Goal: Task Accomplishment & Management: Complete application form

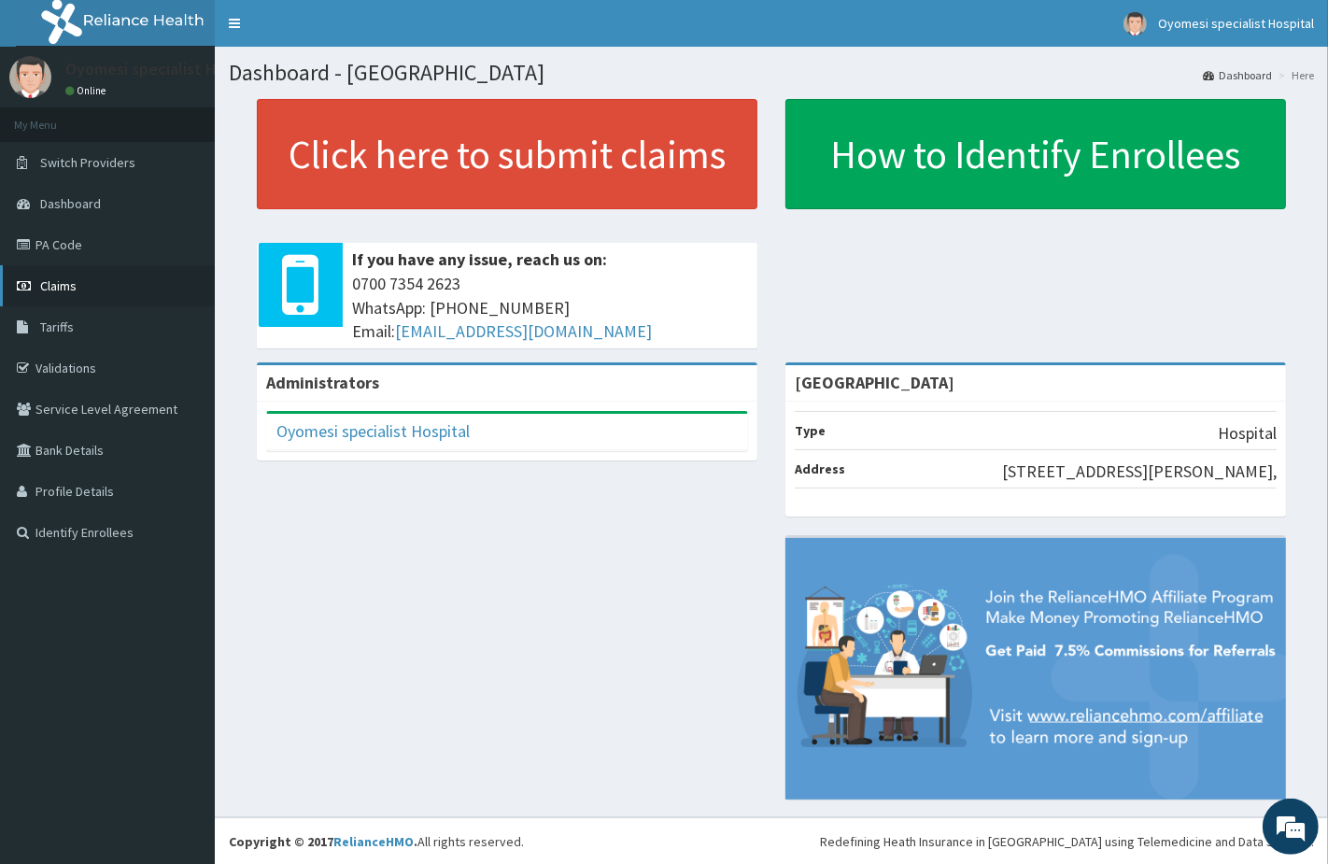
click at [117, 267] on link "Claims" at bounding box center [107, 285] width 215 height 41
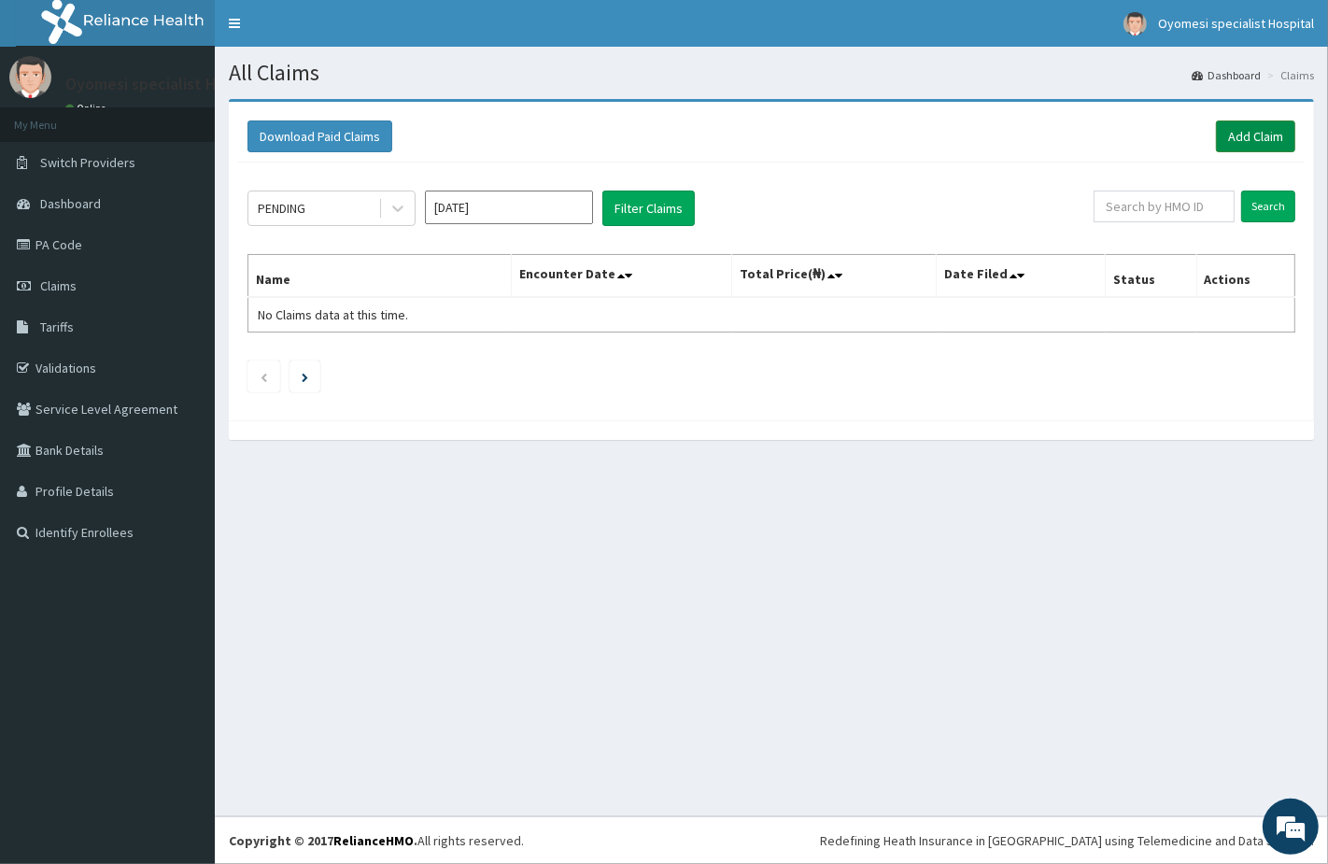
click at [1248, 131] on link "Add Claim" at bounding box center [1255, 137] width 79 height 32
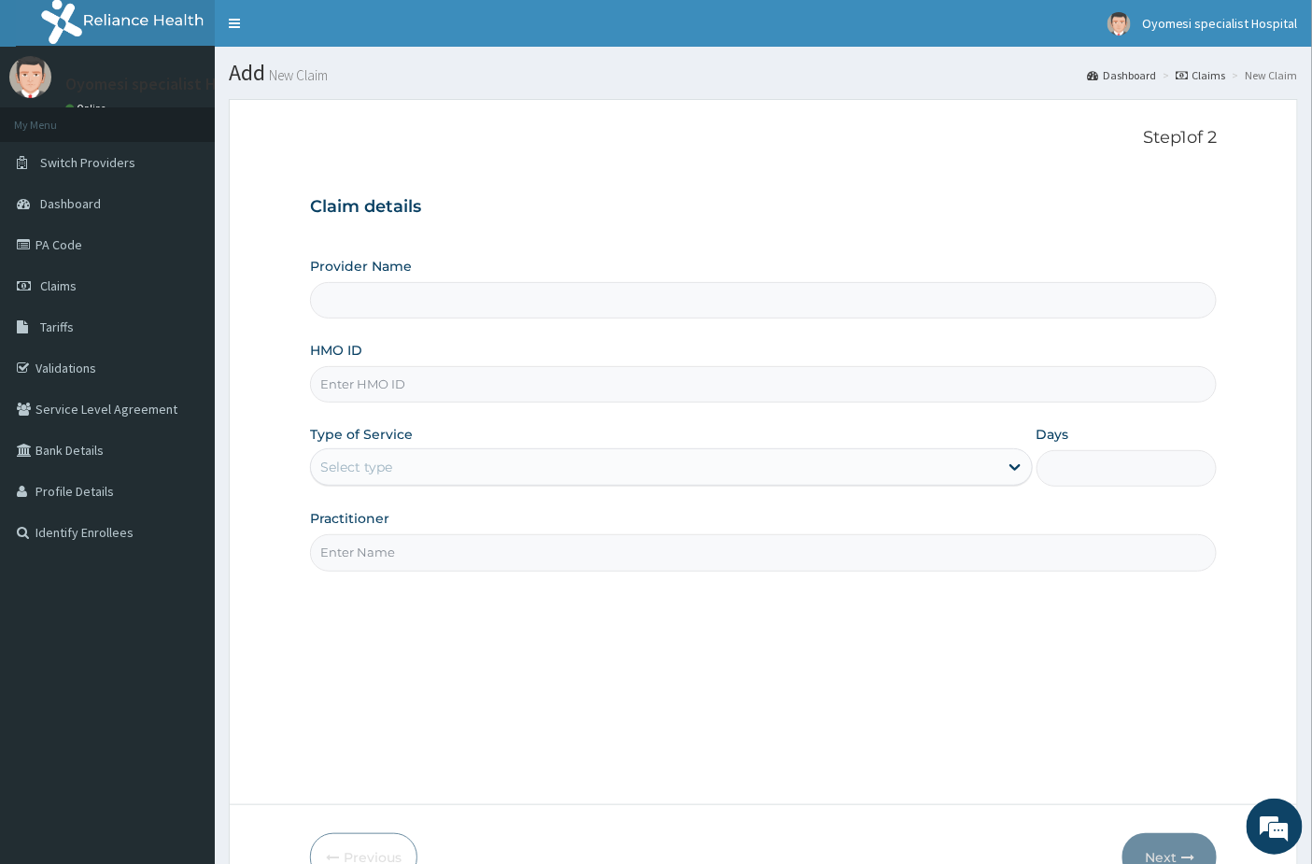
type input "[GEOGRAPHIC_DATA]"
click at [346, 386] on input "HMO ID" at bounding box center [764, 384] width 908 height 36
paste input "TLT/10124/B"
type input "TLT/10124/B"
click at [418, 461] on div "Select type" at bounding box center [655, 467] width 688 height 30
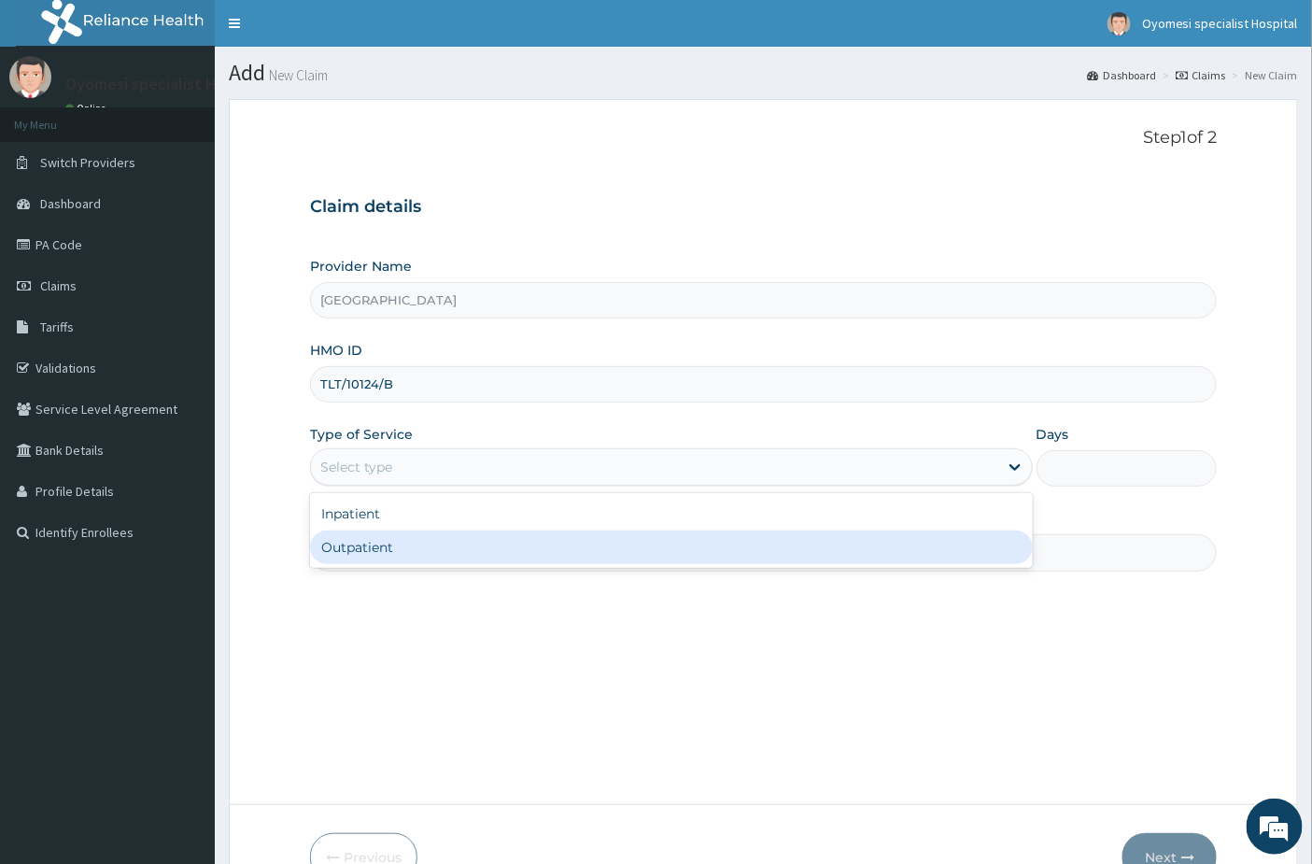
click at [341, 545] on div "Outpatient" at bounding box center [671, 548] width 723 height 34
type input "1"
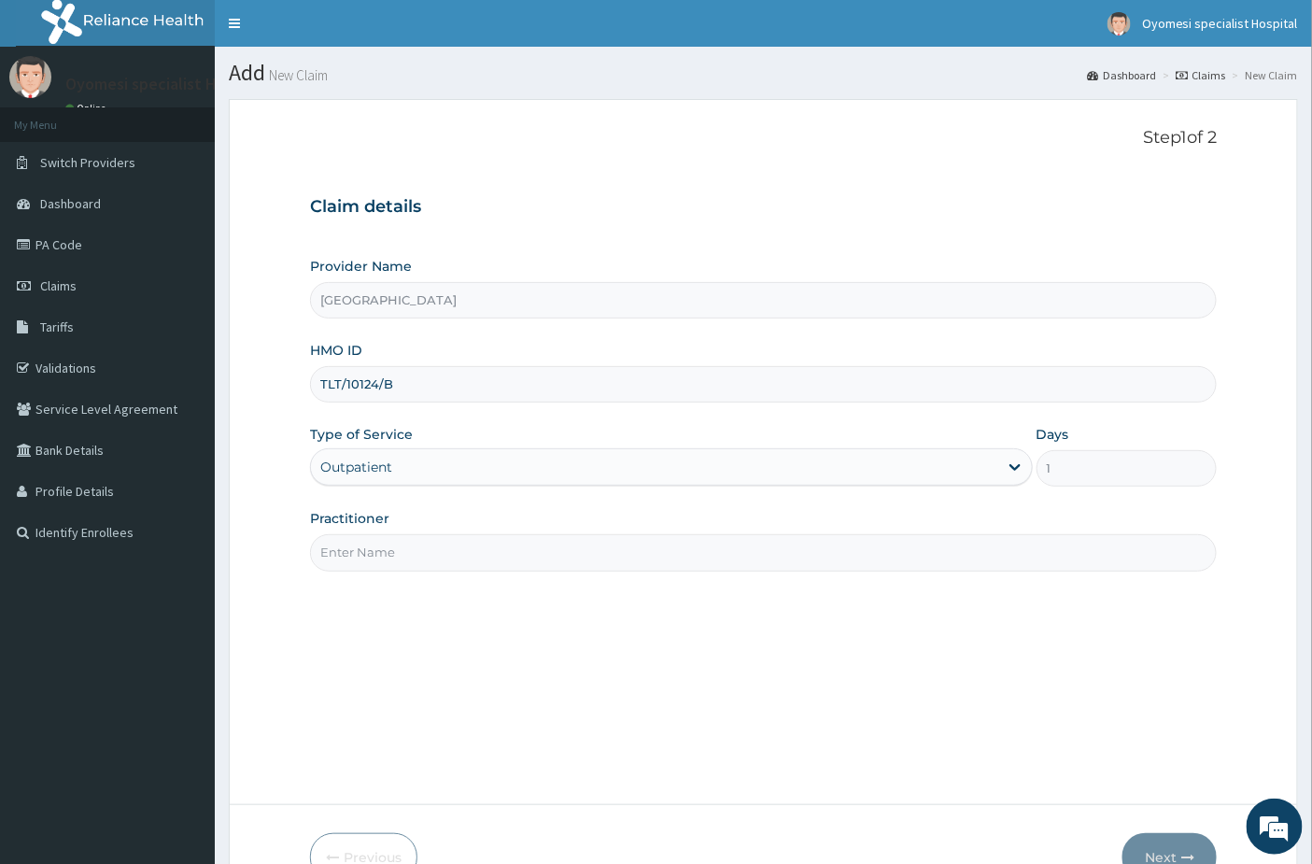
click at [489, 562] on input "Practitioner" at bounding box center [764, 552] width 908 height 36
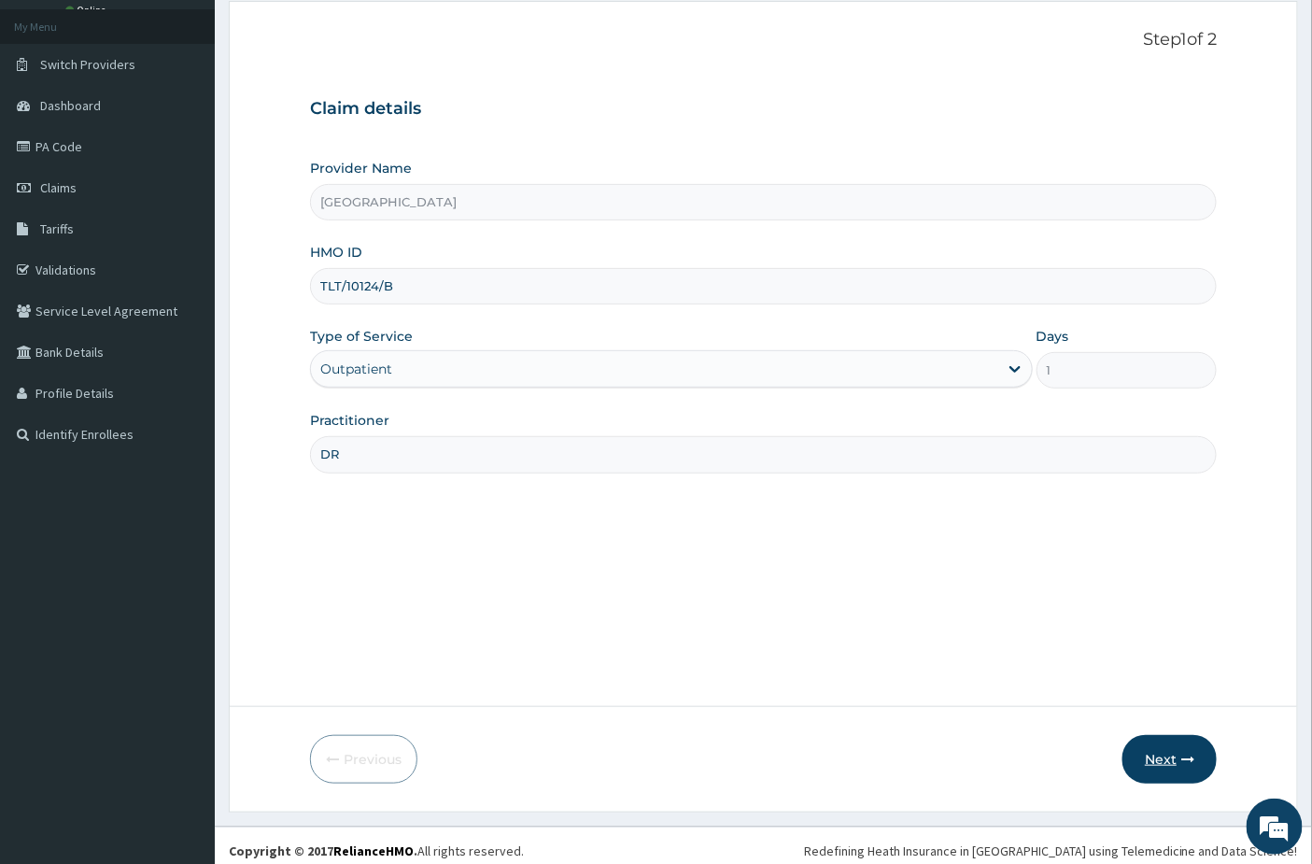
scroll to position [108, 0]
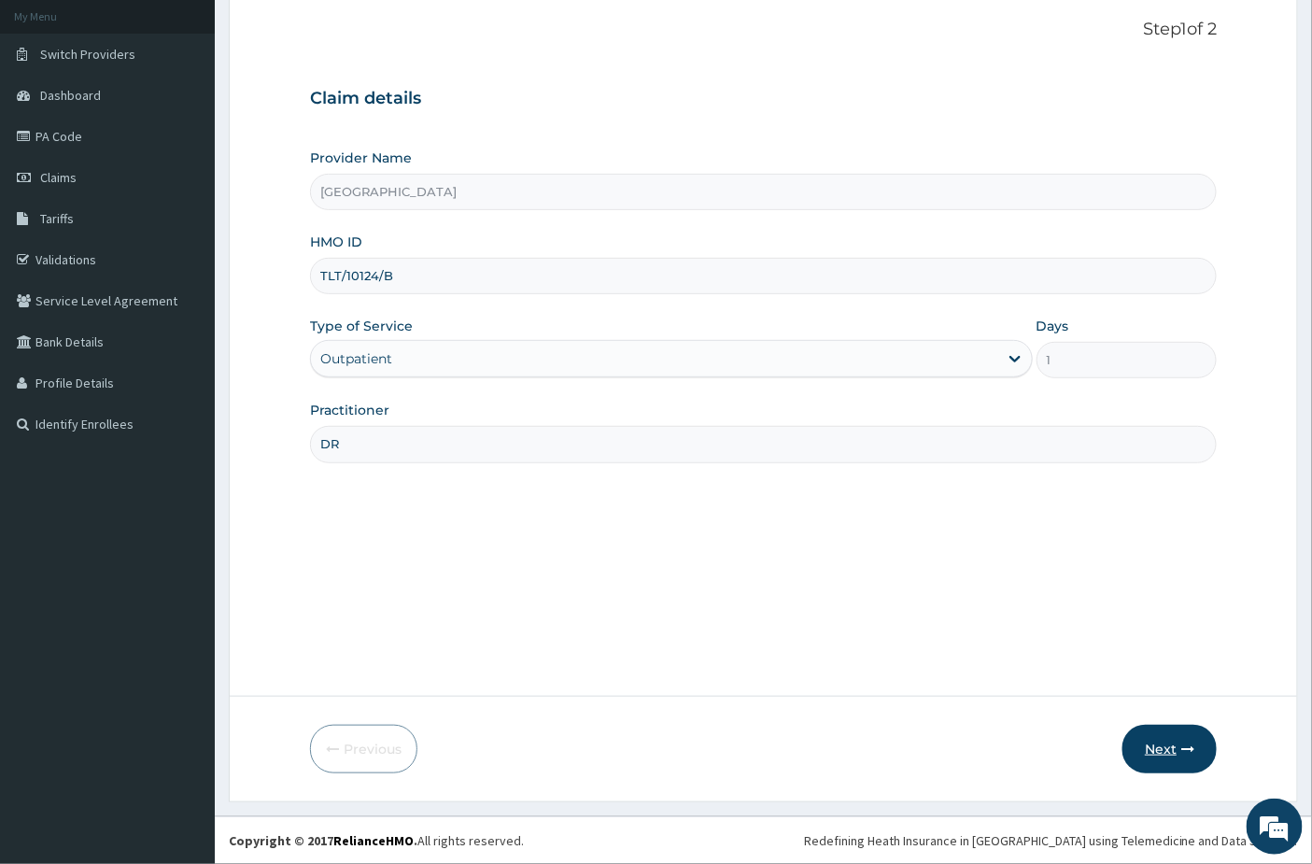
type input "DR"
click at [1153, 741] on button "Next" at bounding box center [1170, 749] width 94 height 49
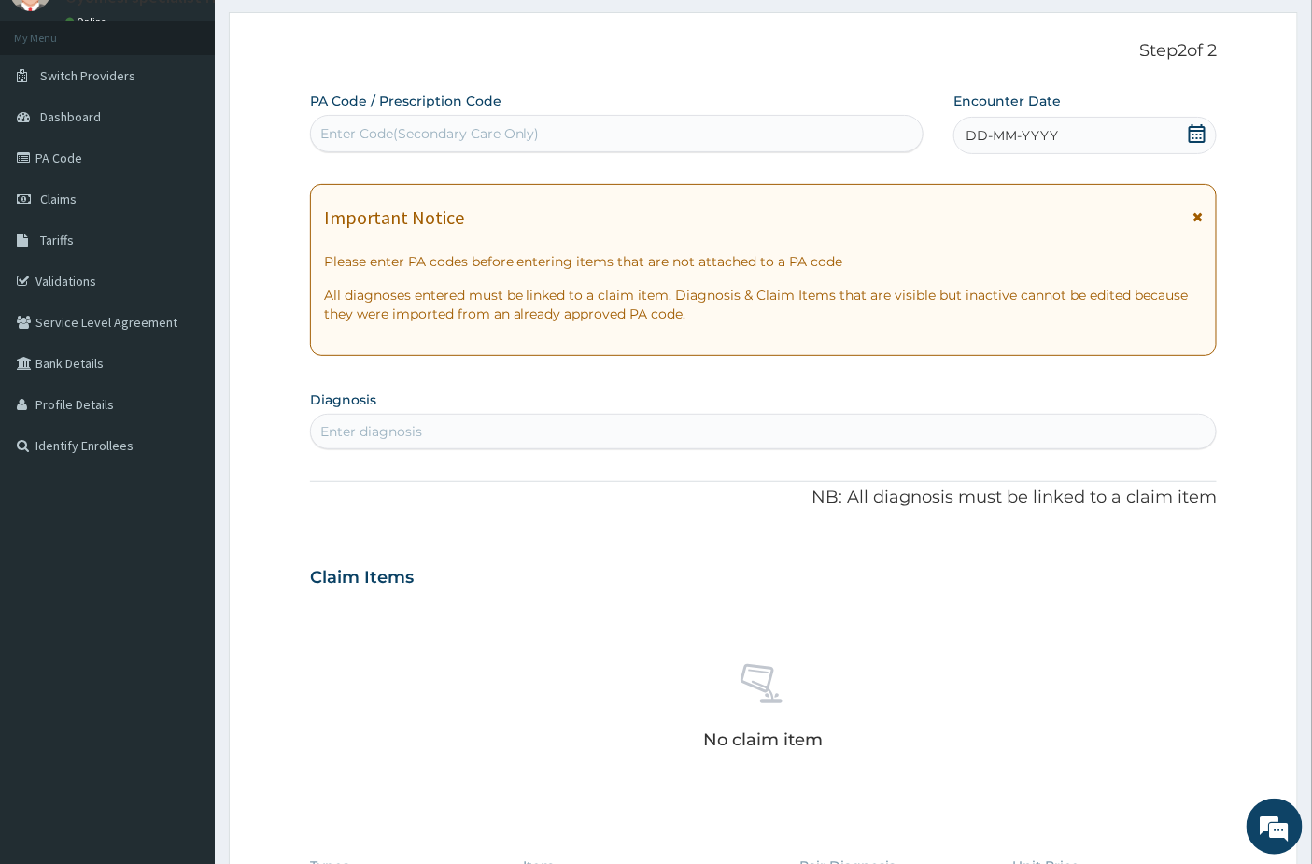
scroll to position [0, 0]
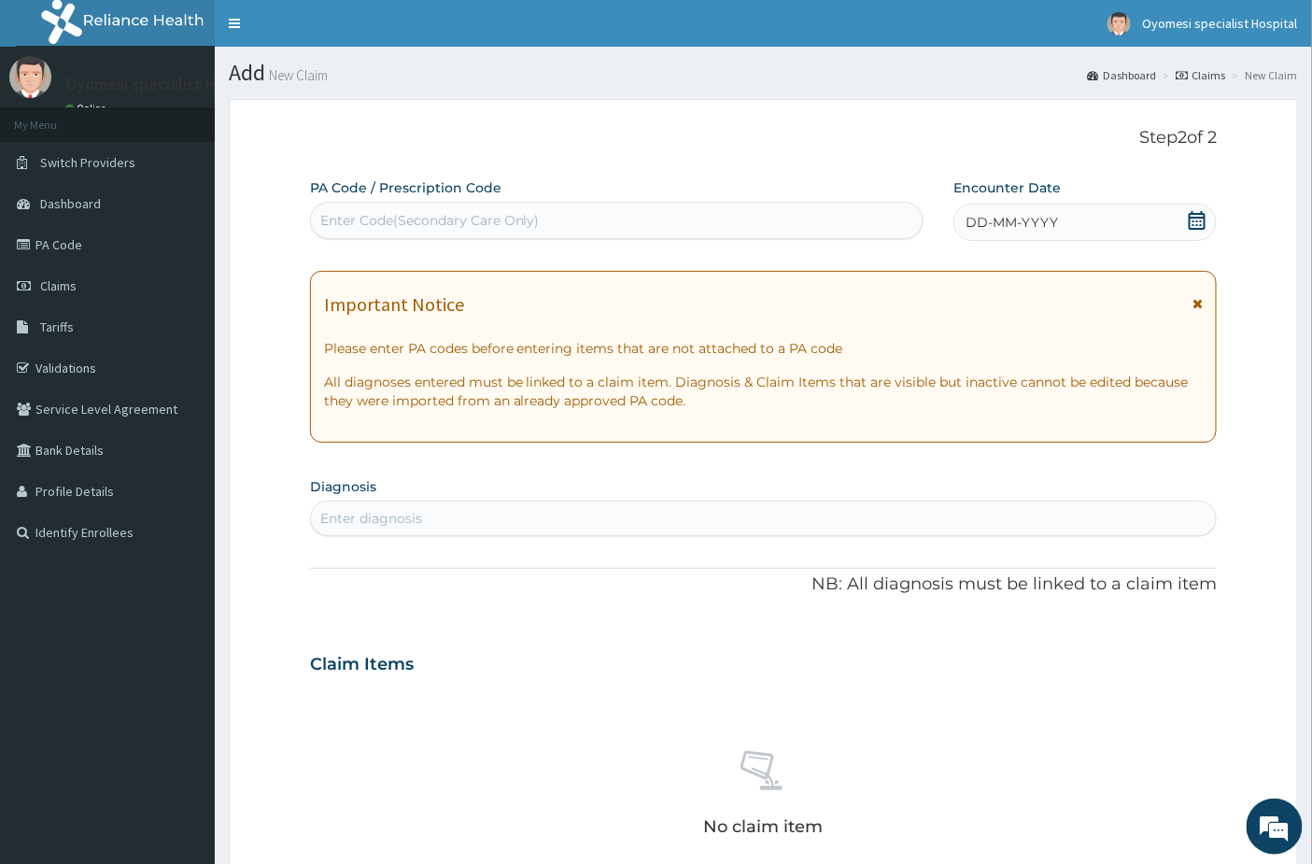
click at [517, 225] on div "Enter Code(Secondary Care Only)" at bounding box center [430, 220] width 220 height 19
paste input "PA/848ED0"
type input "PA/848ED0"
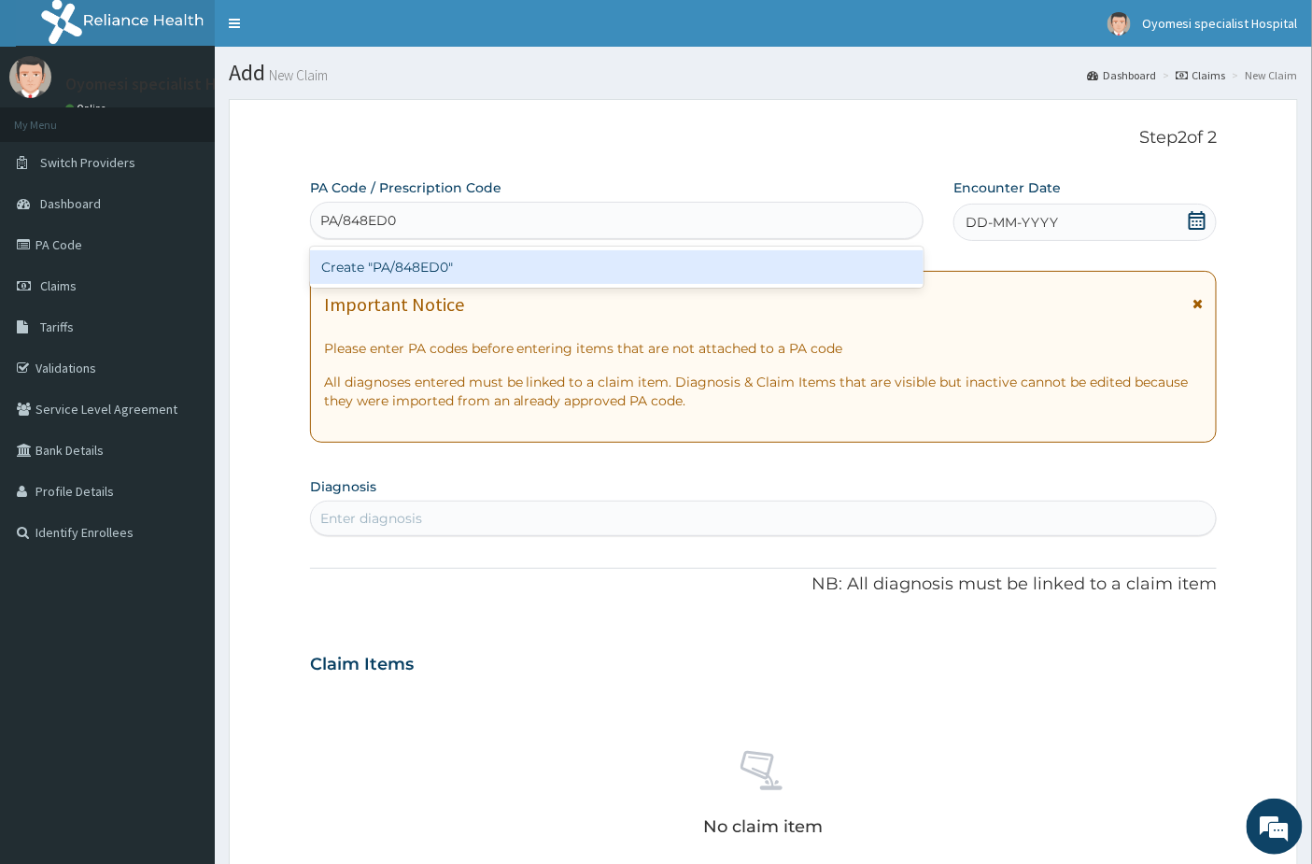
click at [462, 266] on div "Create "PA/848ED0"" at bounding box center [617, 267] width 615 height 34
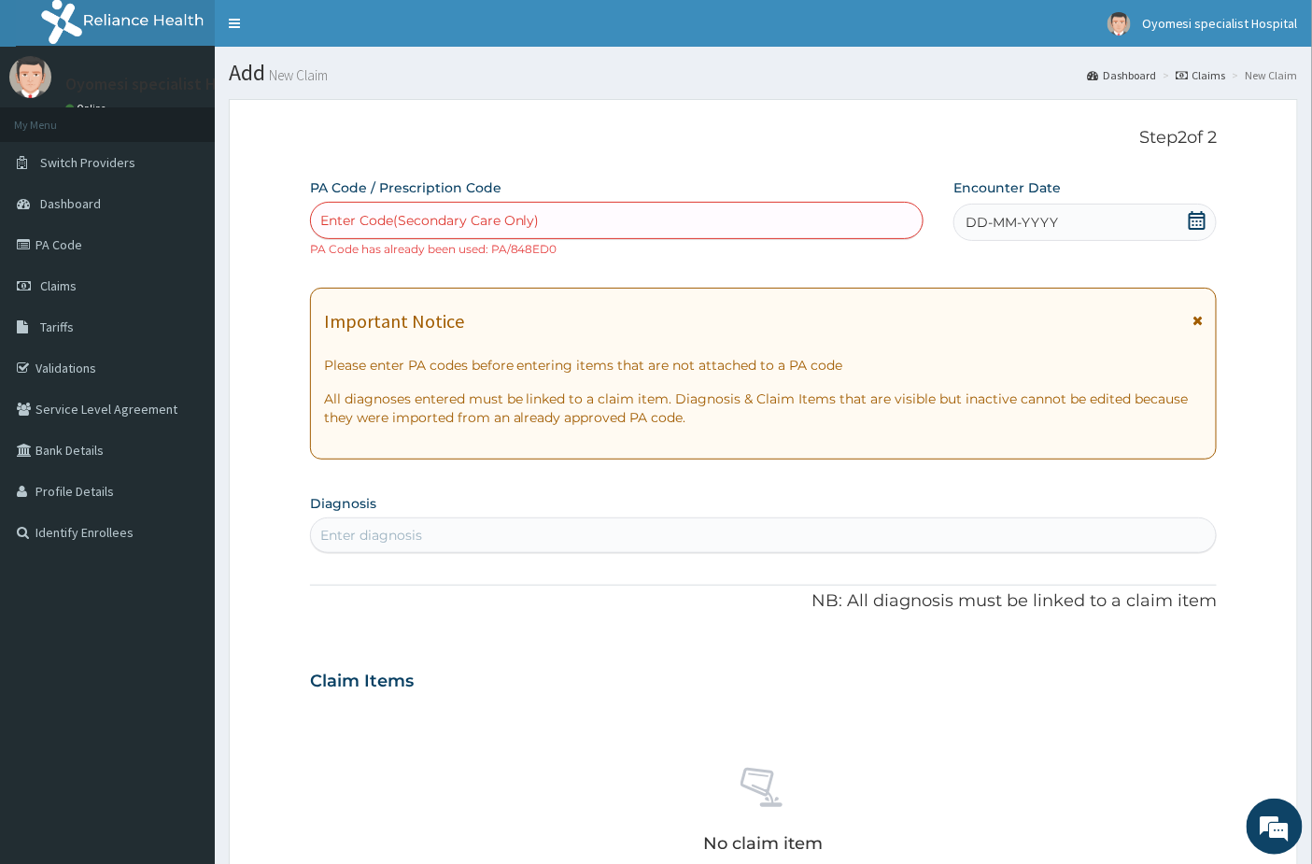
drag, startPoint x: 575, startPoint y: 218, endPoint x: 544, endPoint y: 277, distance: 67.7
click at [544, 277] on div "PA Code / Prescription Code option Create "PA/848ED0", selected. Use Up and Dow…" at bounding box center [764, 670] width 908 height 984
click at [110, 286] on link "Claims" at bounding box center [107, 285] width 215 height 41
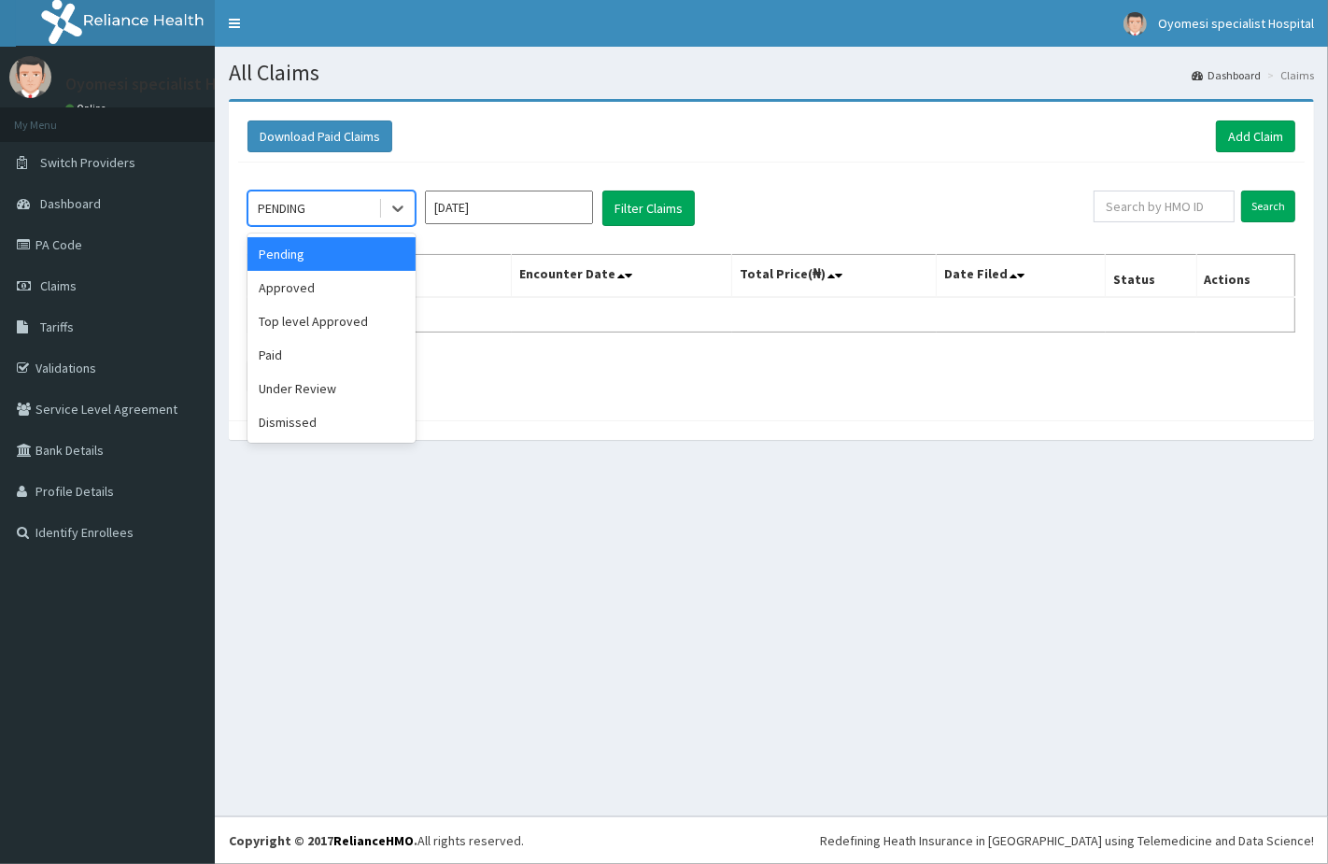
click at [358, 209] on div "PENDING" at bounding box center [313, 208] width 130 height 30
click at [306, 293] on div "Approved" at bounding box center [332, 288] width 168 height 34
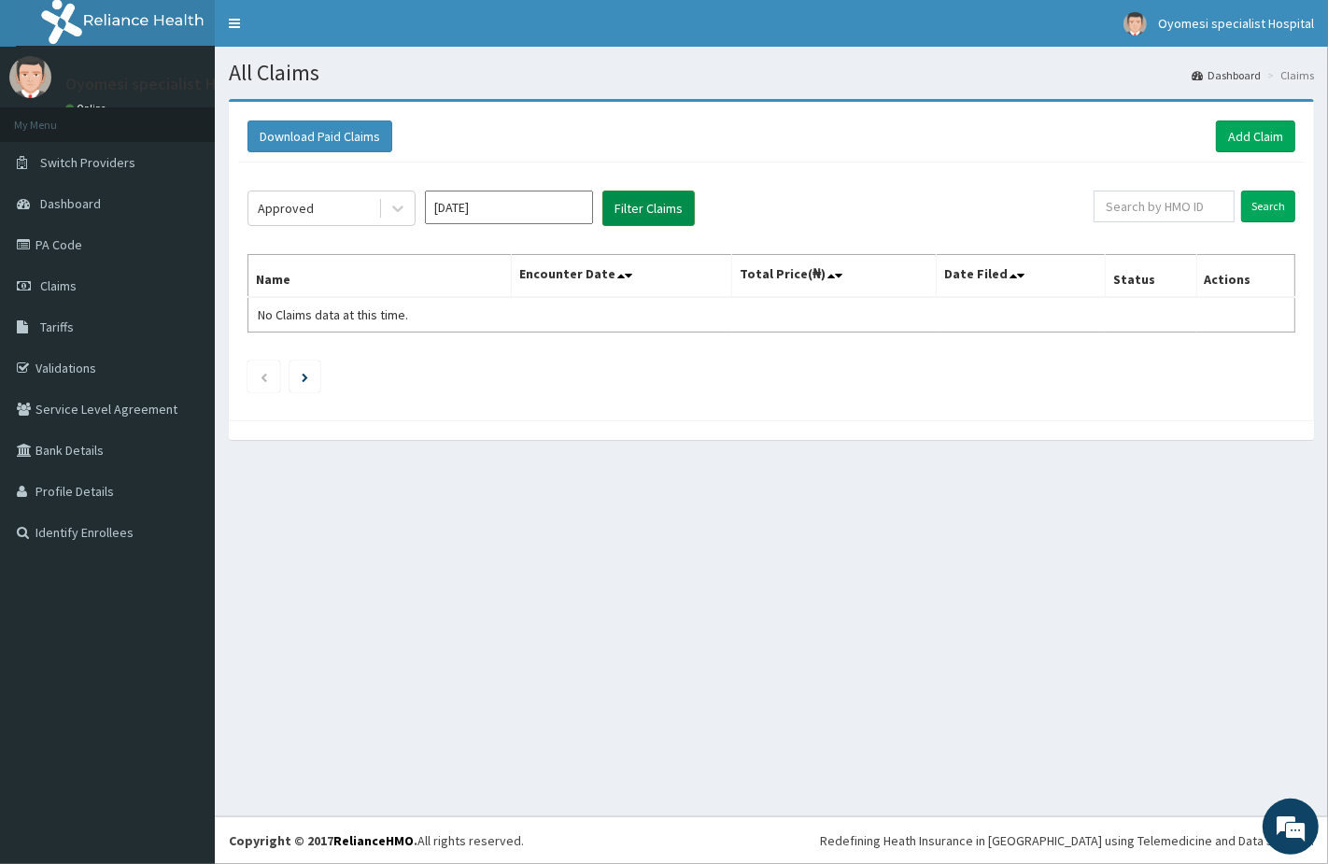
click at [640, 215] on button "Filter Claims" at bounding box center [649, 208] width 92 height 35
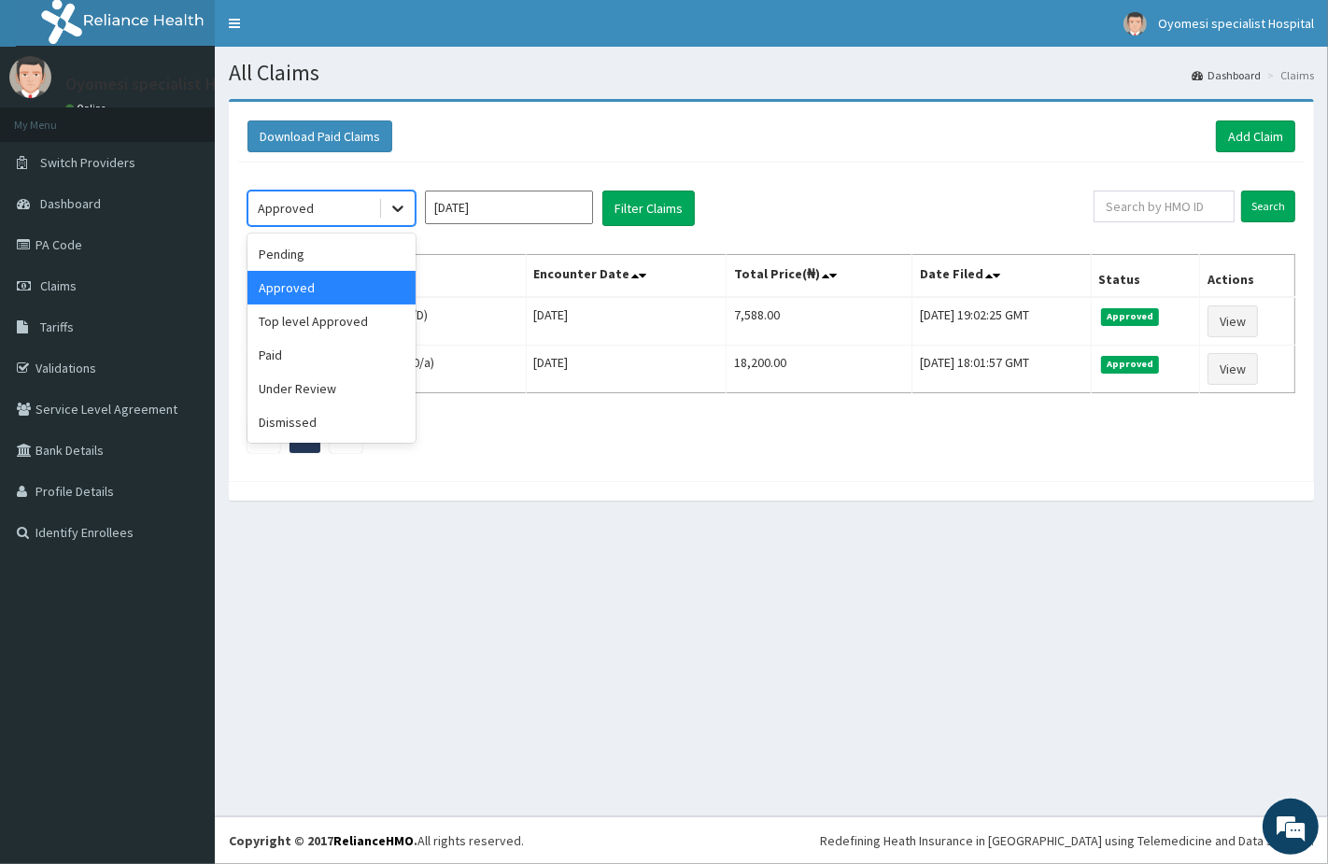
click at [389, 203] on icon at bounding box center [398, 208] width 19 height 19
click at [297, 256] on div "Pending" at bounding box center [332, 254] width 168 height 34
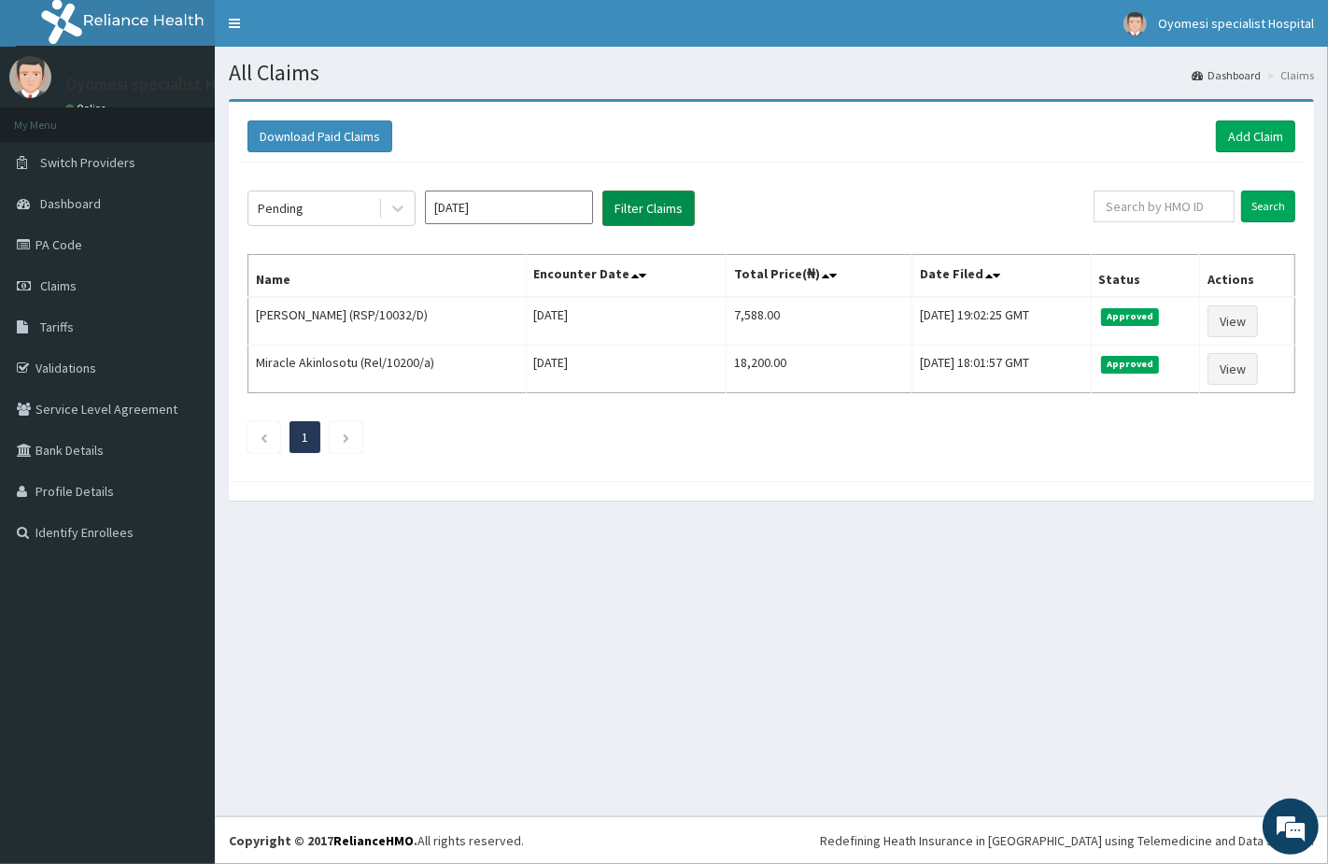
click at [637, 209] on button "Filter Claims" at bounding box center [649, 208] width 92 height 35
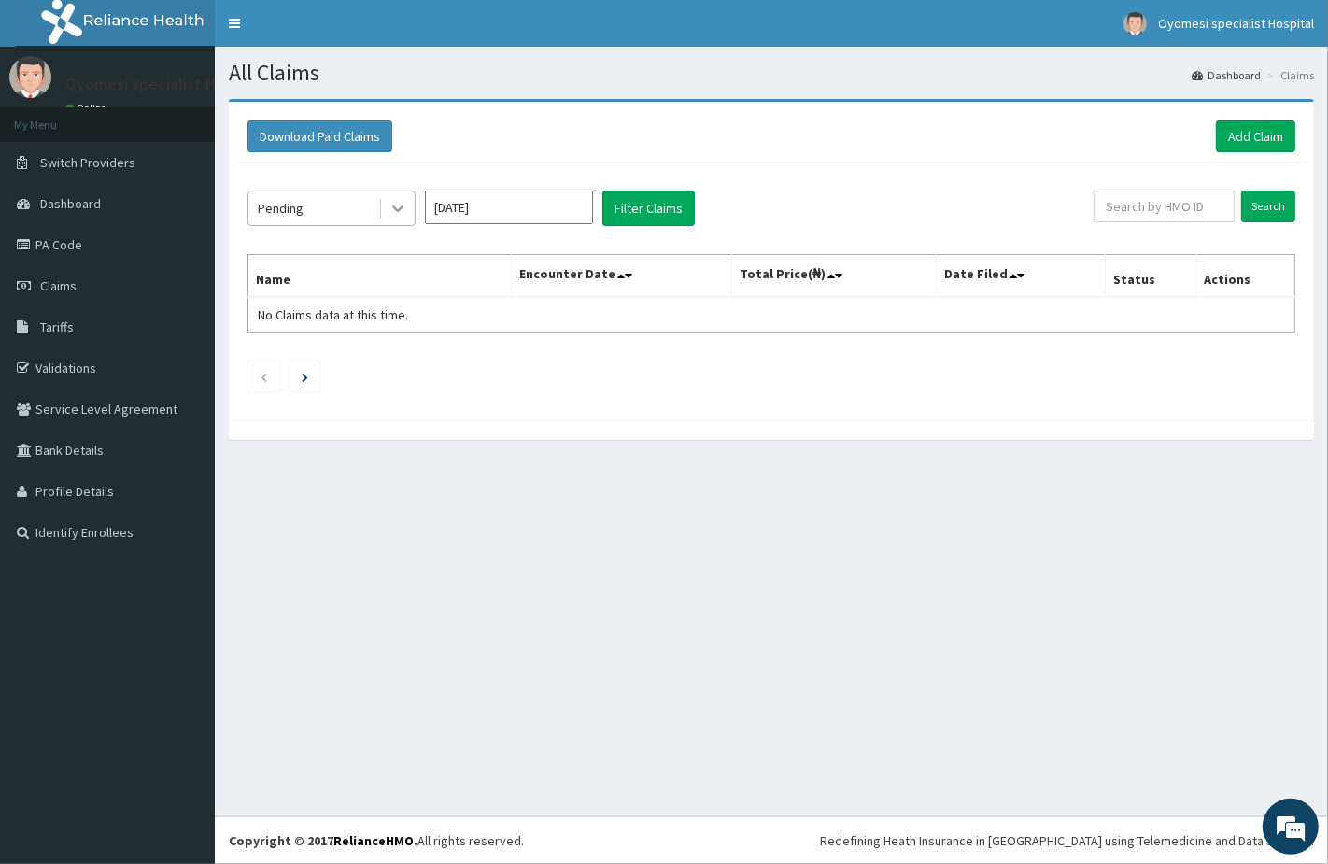
click at [395, 207] on icon at bounding box center [397, 209] width 11 height 7
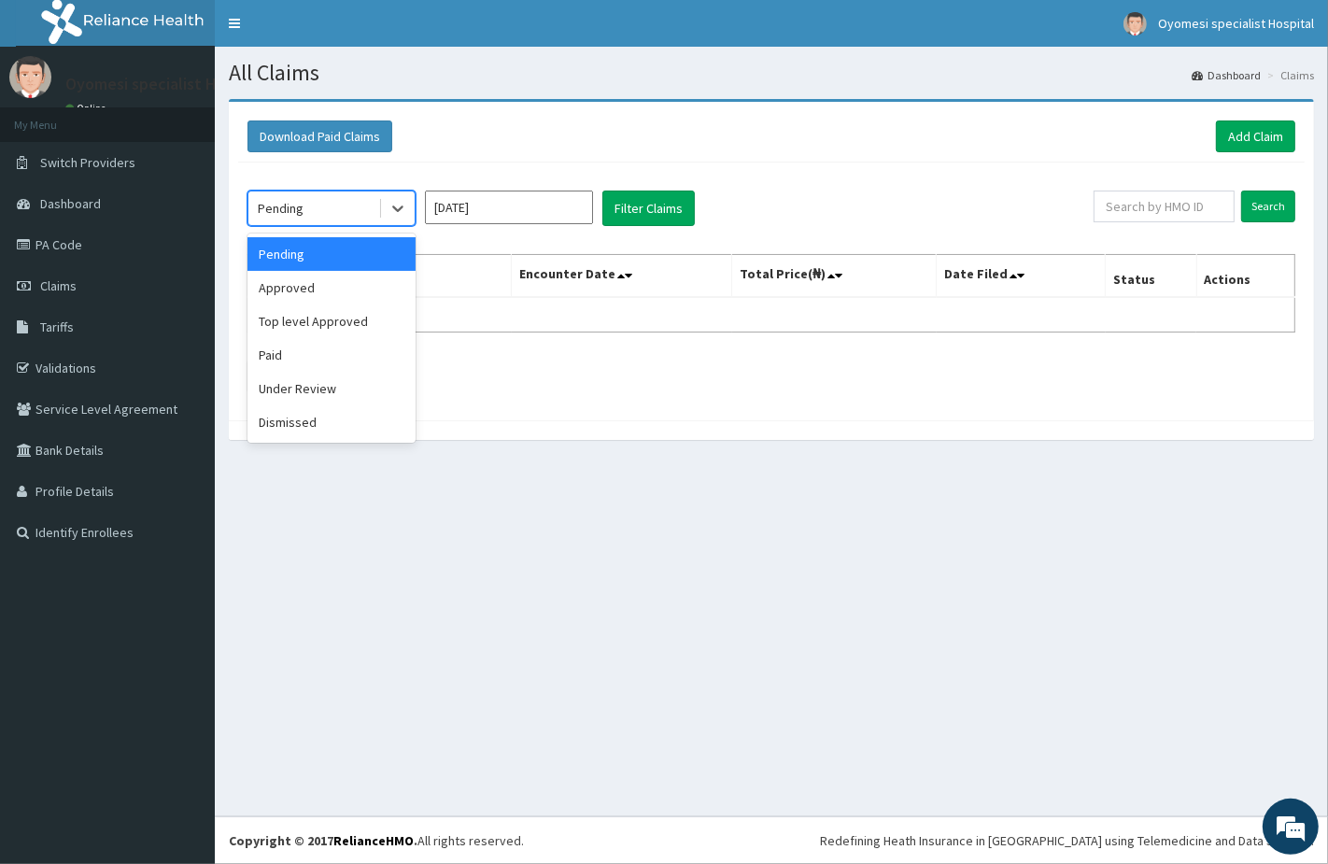
click at [348, 264] on div "Pending" at bounding box center [332, 254] width 168 height 34
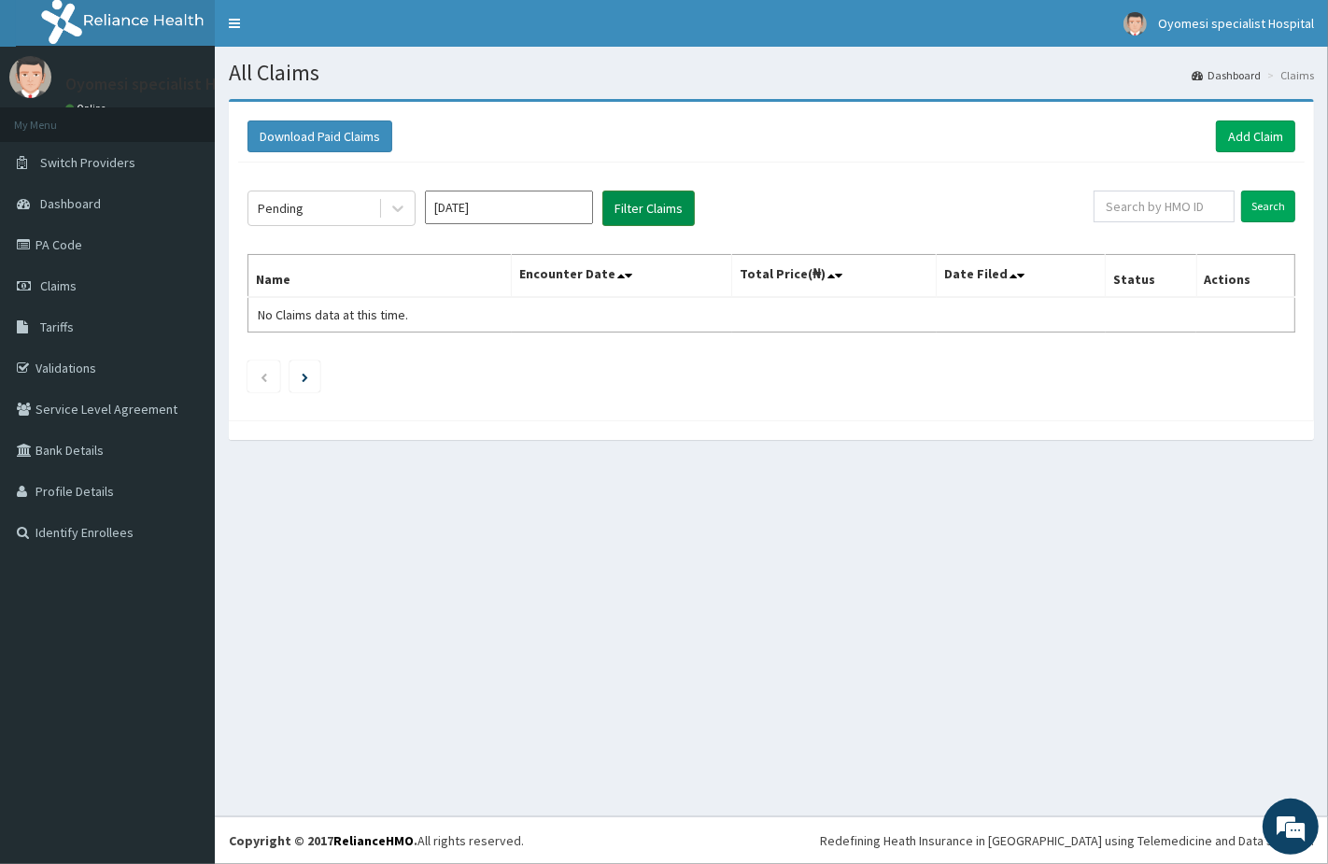
click at [675, 193] on button "Filter Claims" at bounding box center [649, 208] width 92 height 35
click at [652, 209] on button "Filter Claims" at bounding box center [649, 208] width 92 height 35
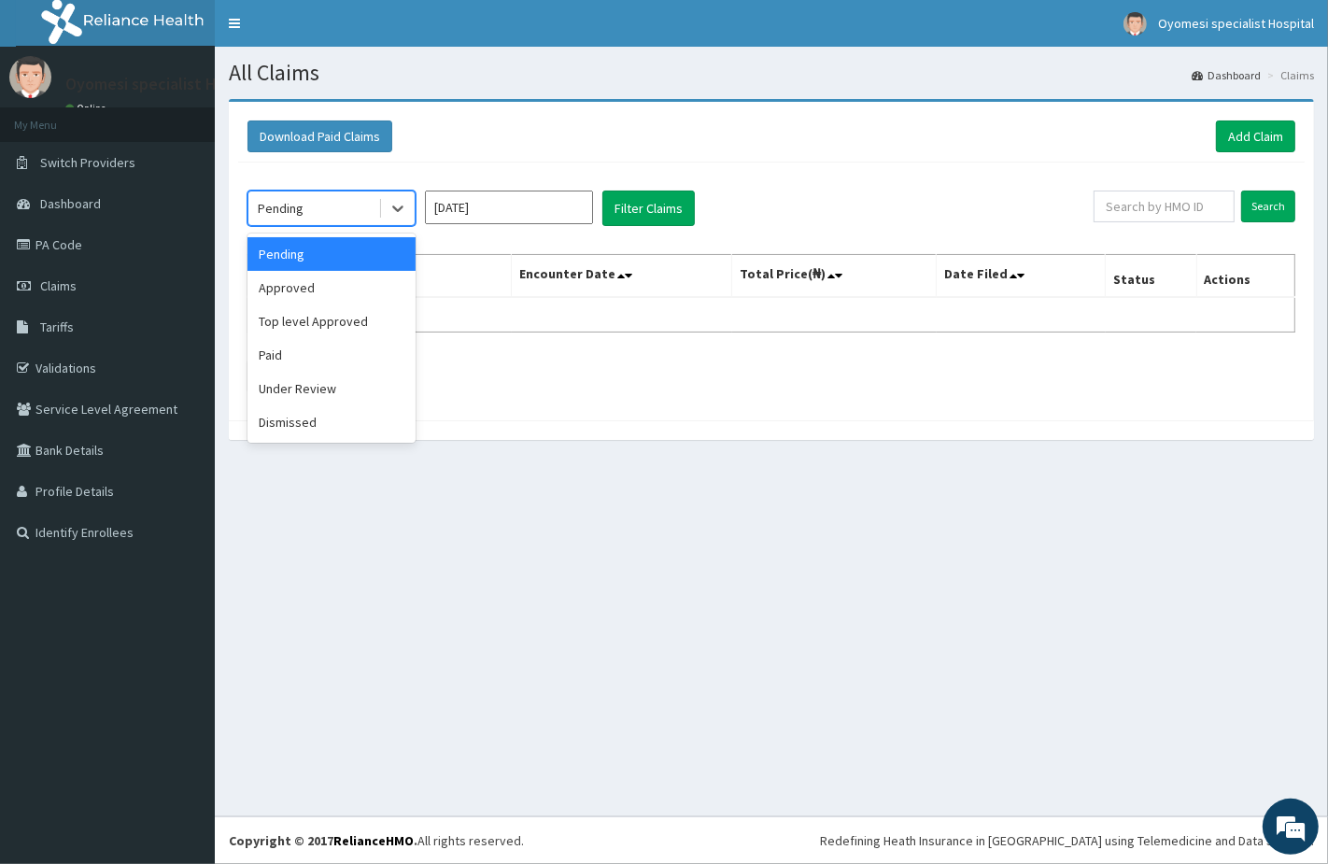
click at [313, 215] on div "Pending" at bounding box center [313, 208] width 130 height 30
click at [300, 384] on div "Under Review" at bounding box center [332, 389] width 168 height 34
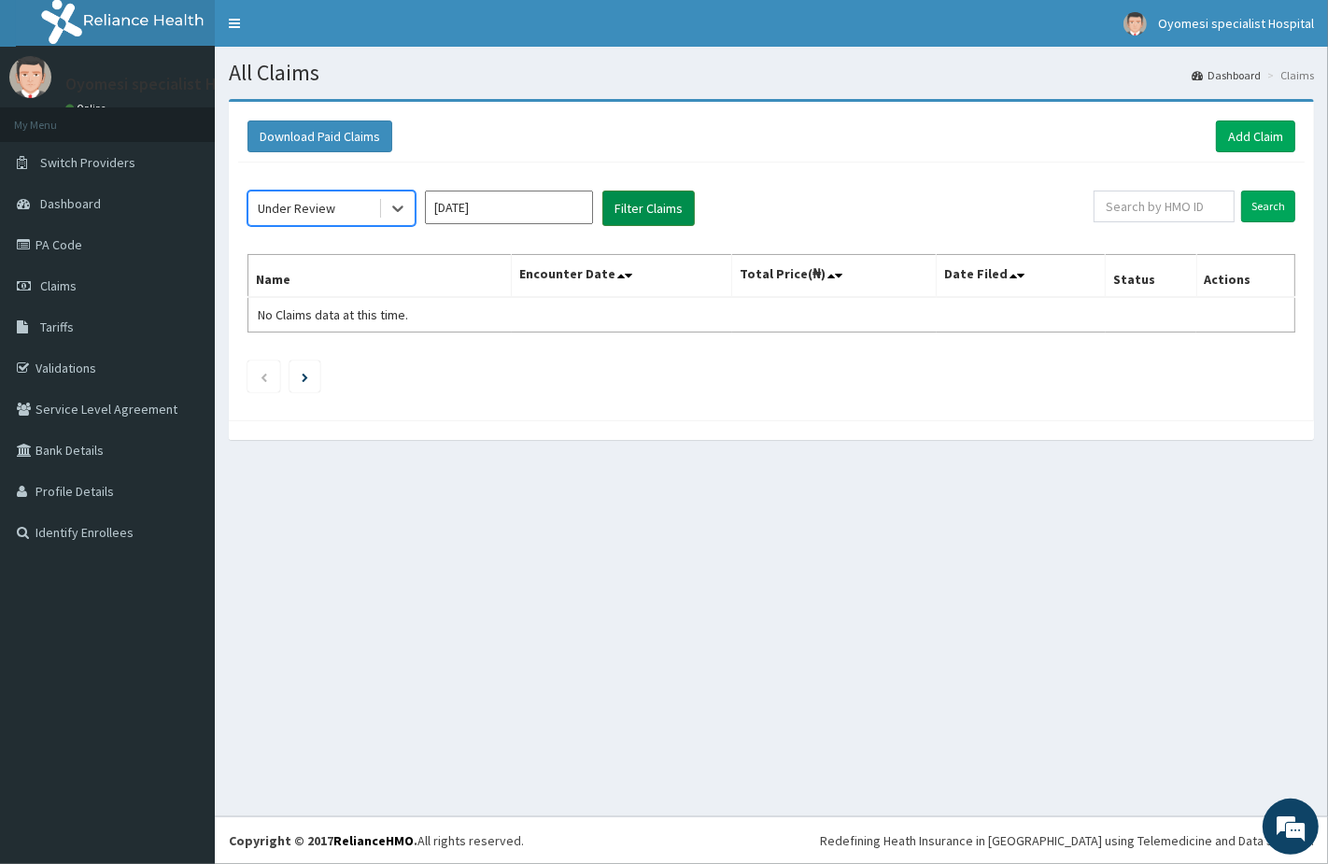
click at [626, 216] on button "Filter Claims" at bounding box center [649, 208] width 92 height 35
click at [635, 203] on button "Filter Claims" at bounding box center [649, 208] width 92 height 35
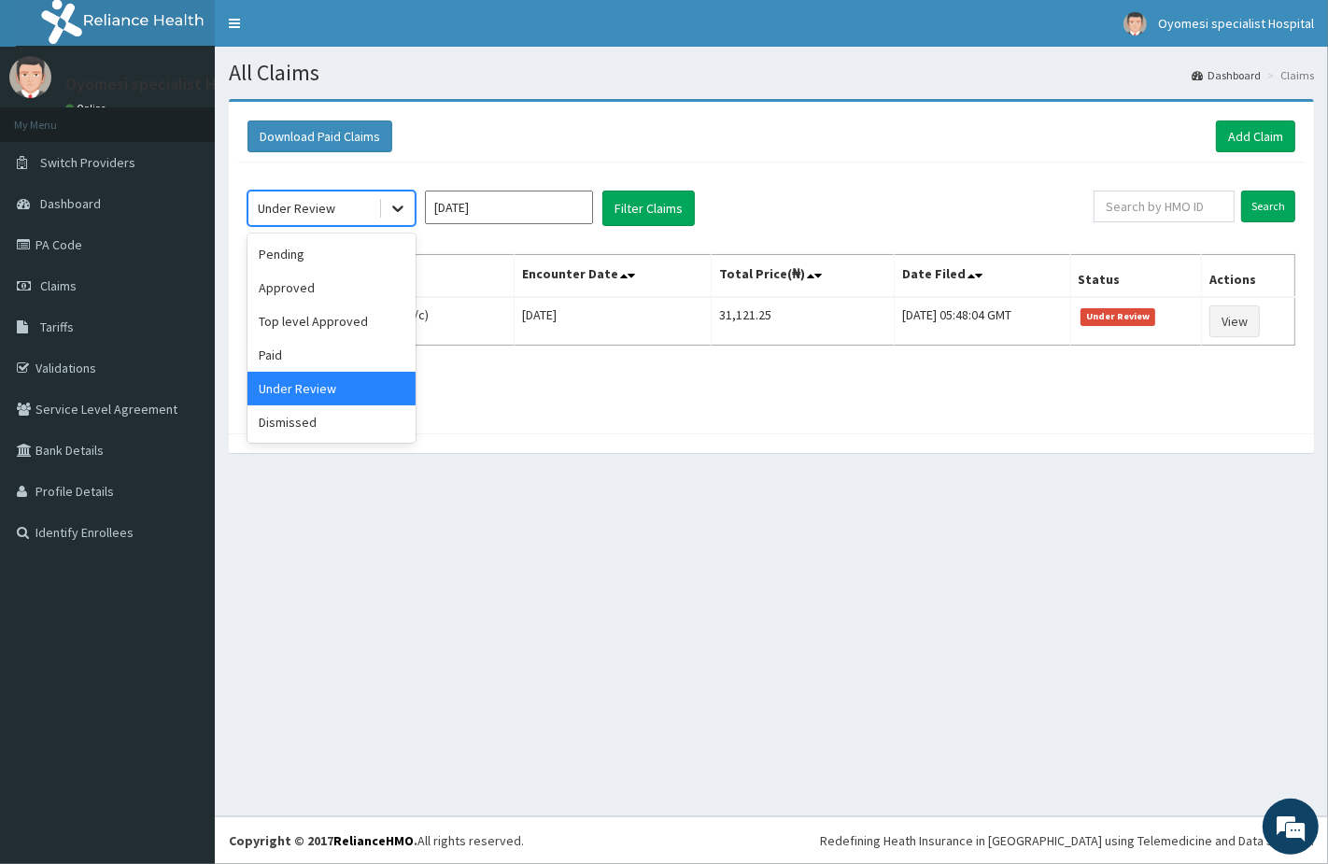
click at [395, 206] on icon at bounding box center [398, 208] width 19 height 19
click at [306, 348] on div "Paid" at bounding box center [332, 355] width 168 height 34
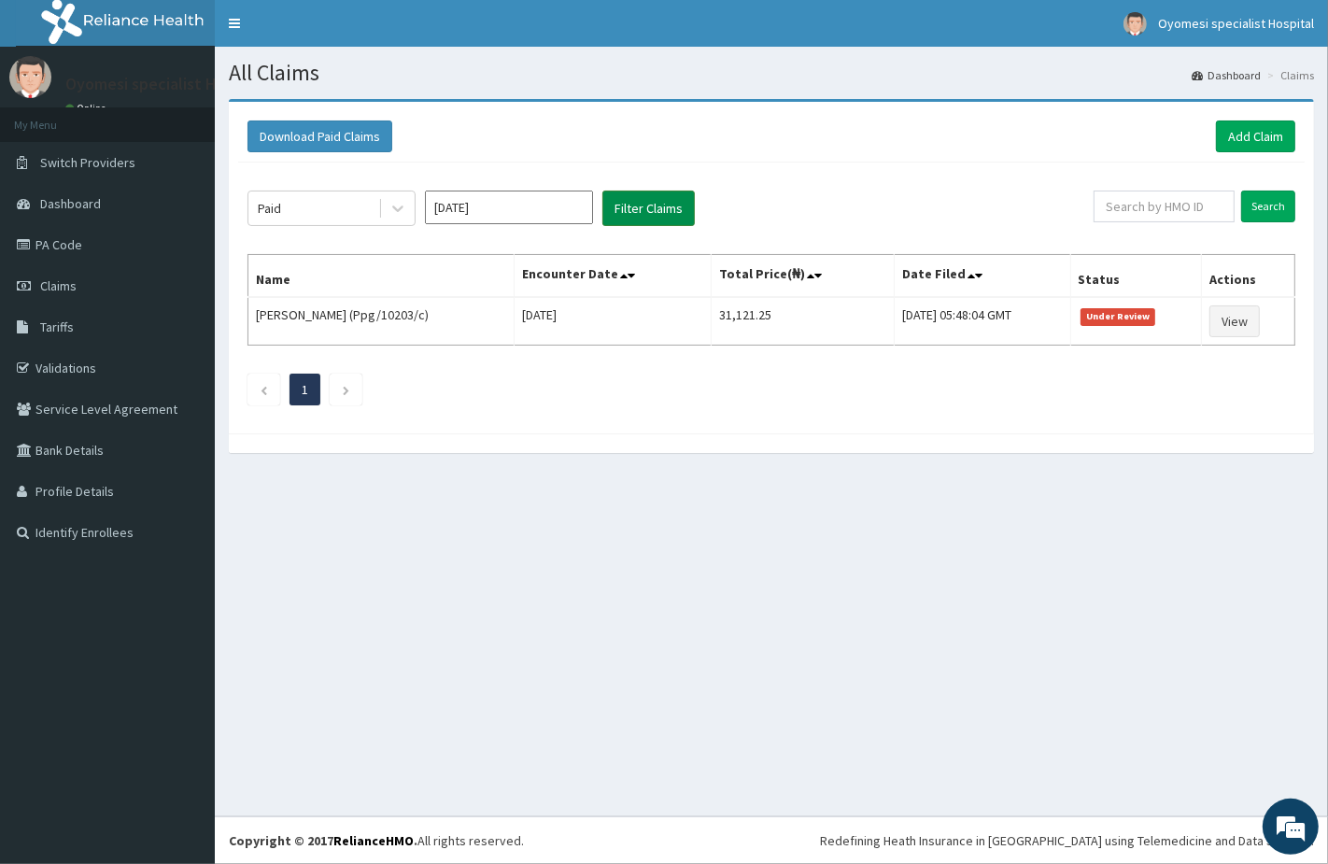
click at [655, 196] on button "Filter Claims" at bounding box center [649, 208] width 92 height 35
click at [395, 206] on icon at bounding box center [398, 208] width 19 height 19
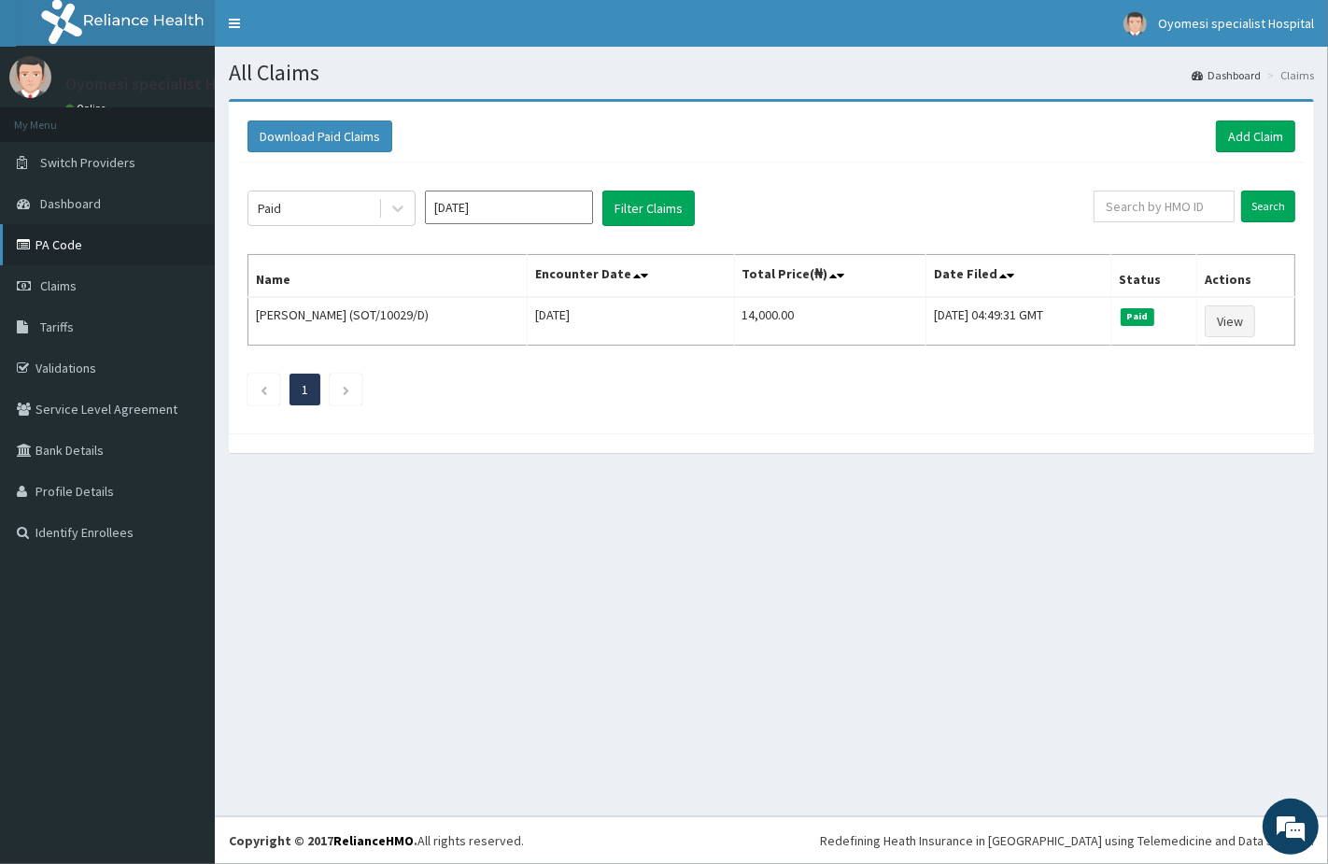
click at [104, 249] on link "PA Code" at bounding box center [107, 244] width 215 height 41
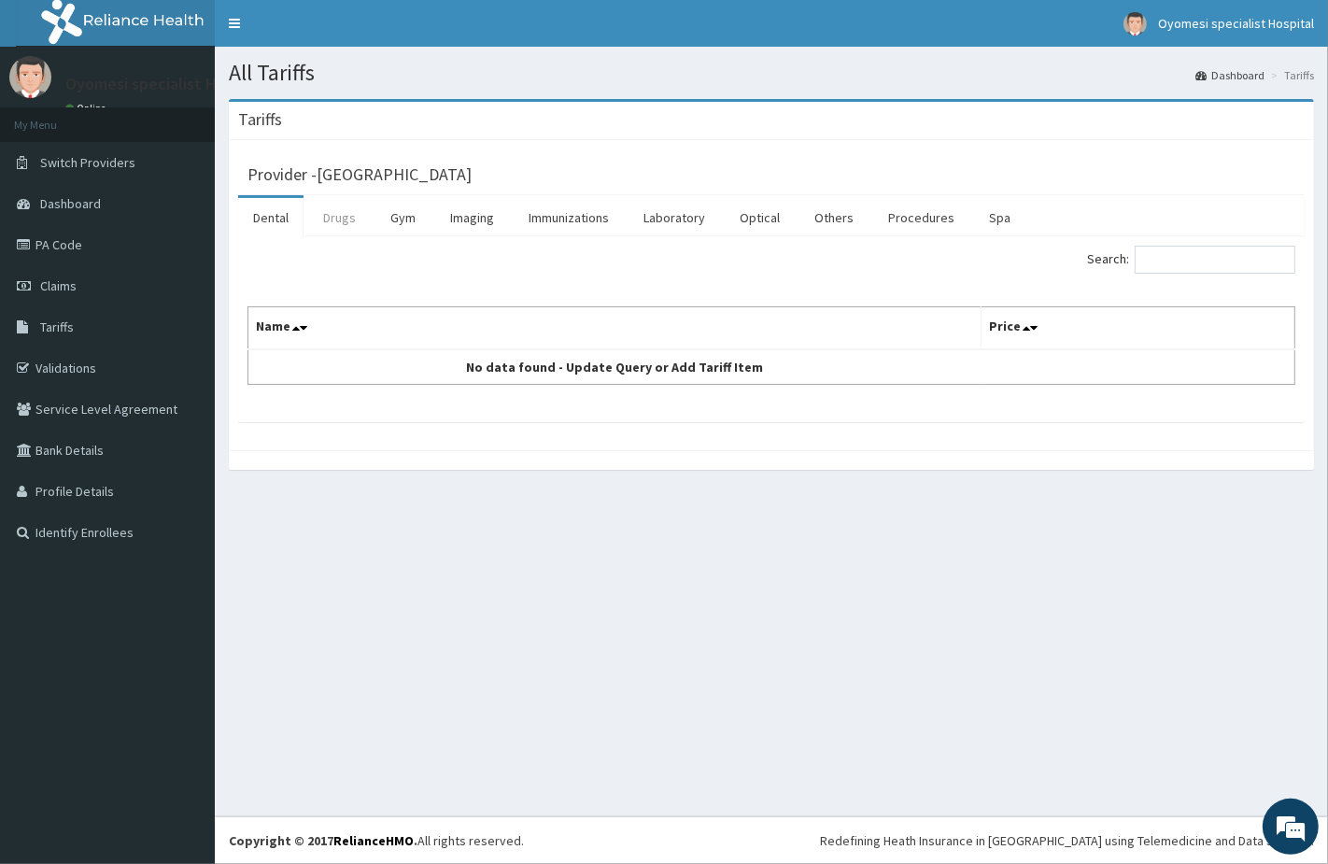
click at [351, 219] on link "Drugs" at bounding box center [339, 217] width 63 height 39
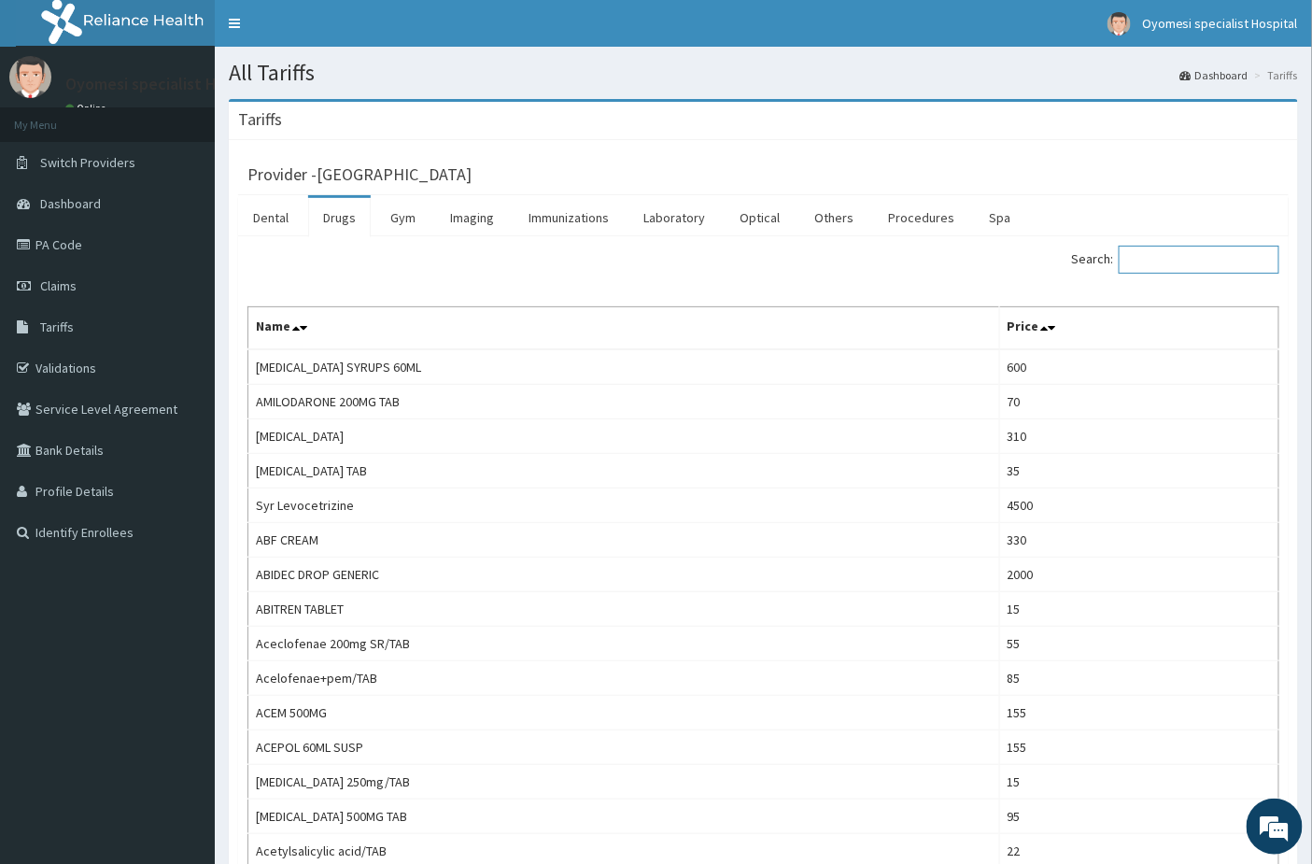
click at [1184, 268] on input "Search:" at bounding box center [1199, 260] width 161 height 28
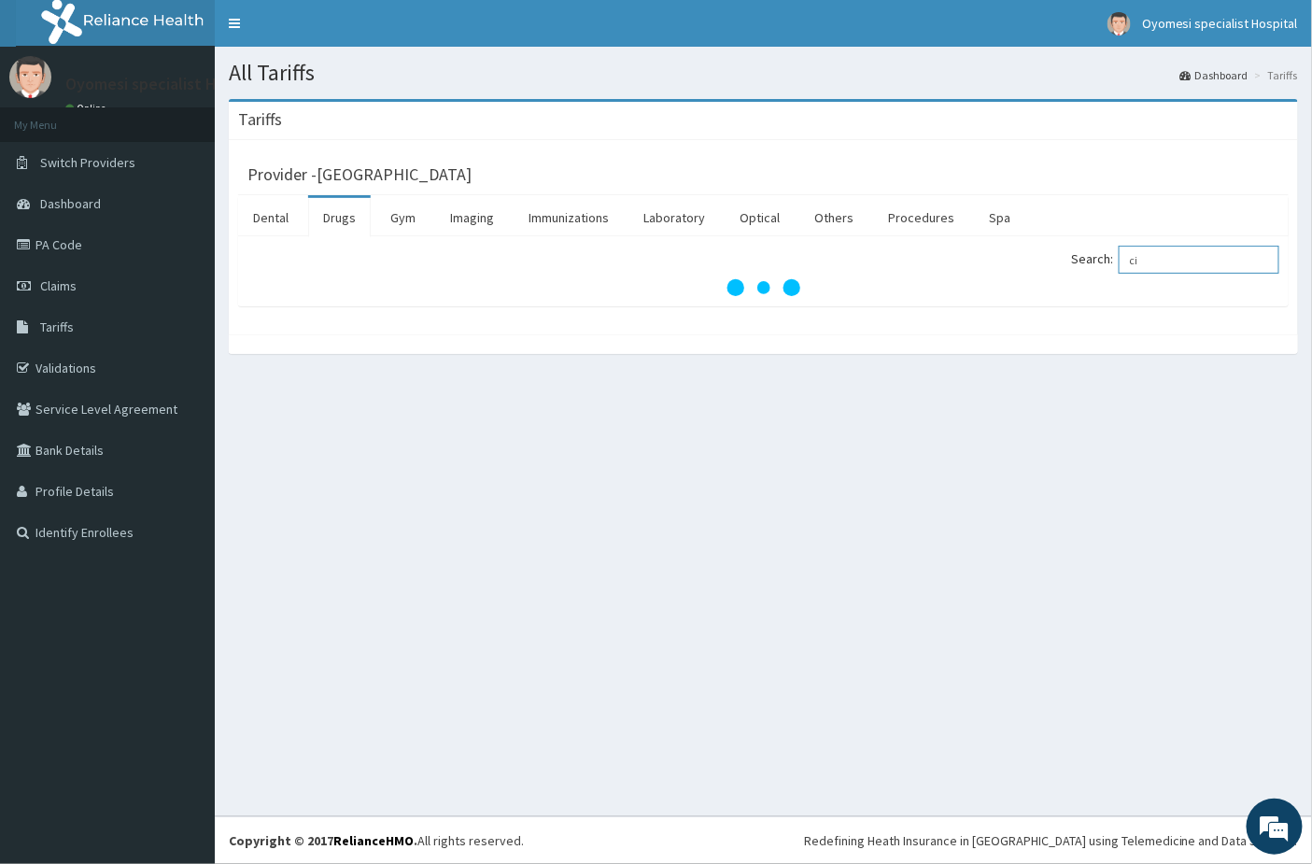
type input "ci"
